Goal: Information Seeking & Learning: Learn about a topic

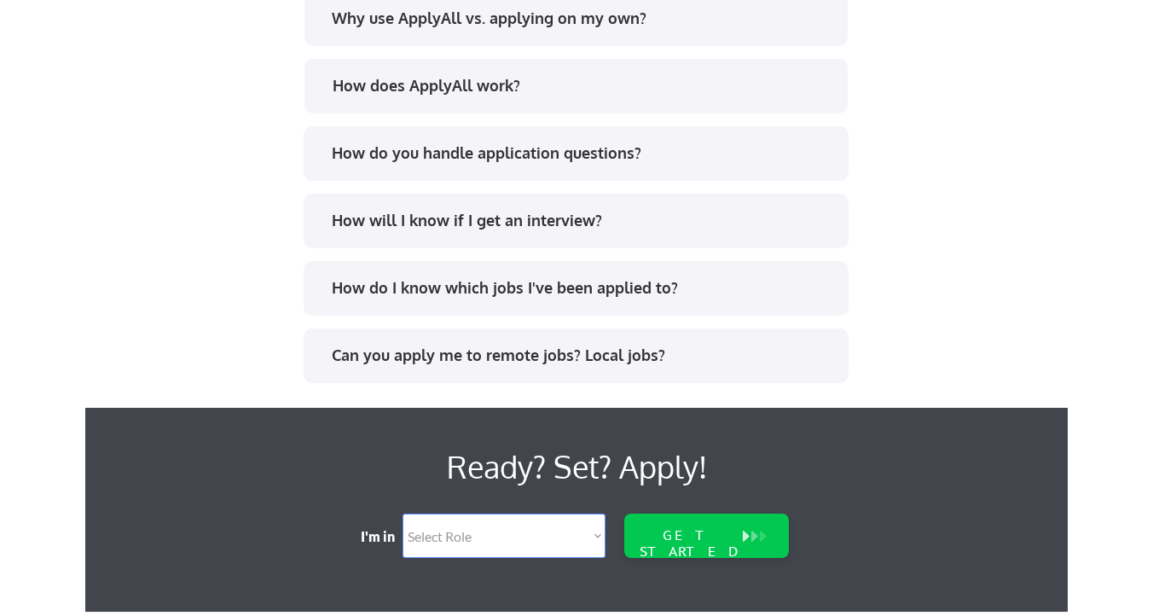
scroll to position [3648, 0]
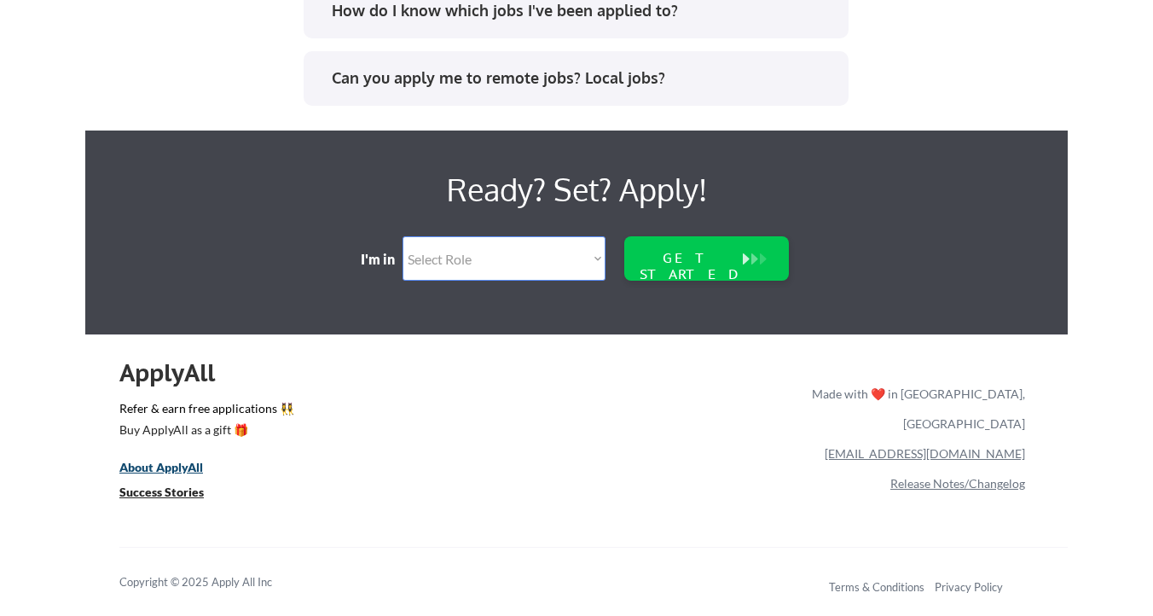
click at [164, 469] on u "About ApplyAll" at bounding box center [161, 467] width 84 height 14
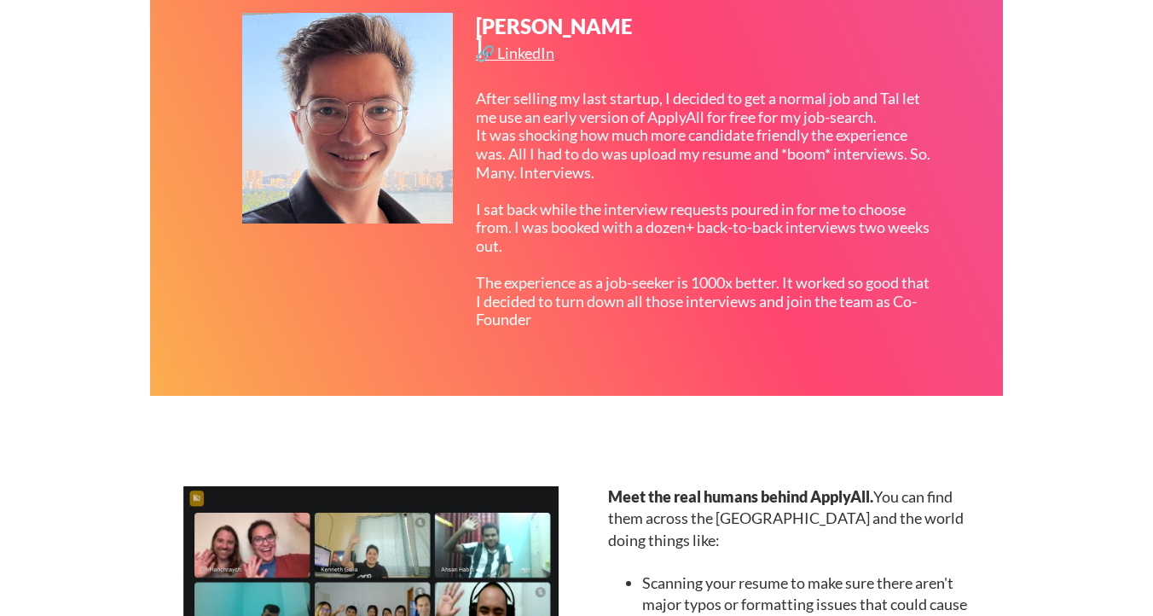
scroll to position [2038, 0]
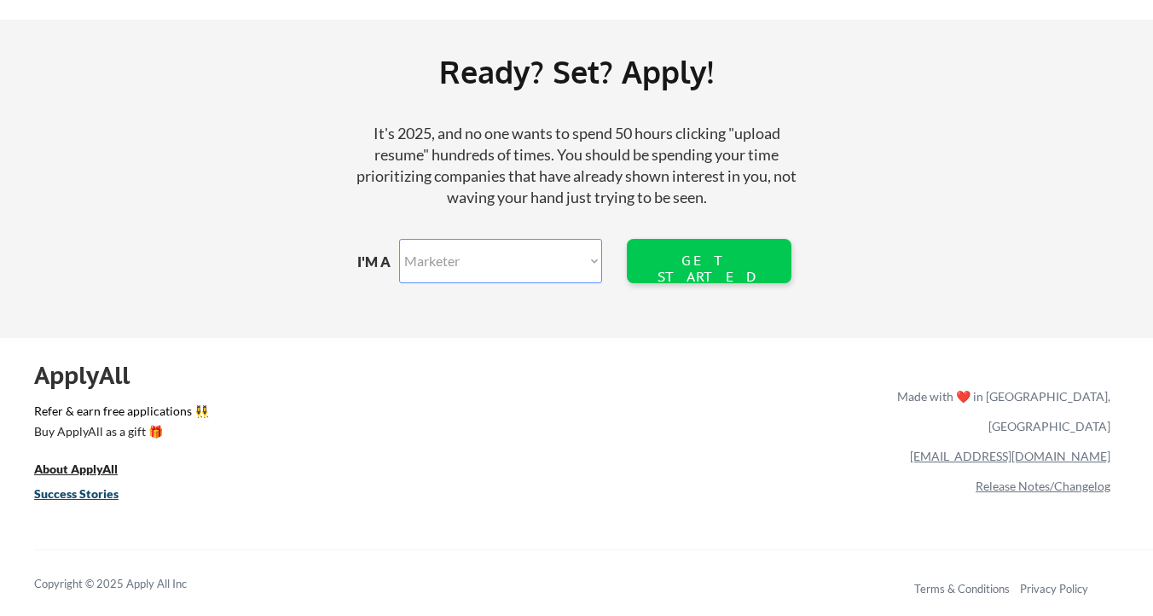
click at [91, 496] on u "Success Stories" at bounding box center [76, 493] width 84 height 14
